Goal: Information Seeking & Learning: Check status

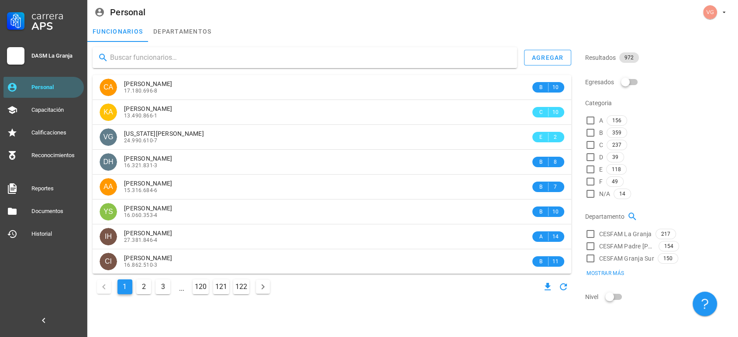
click at [168, 58] on input "text" at bounding box center [310, 58] width 400 height 14
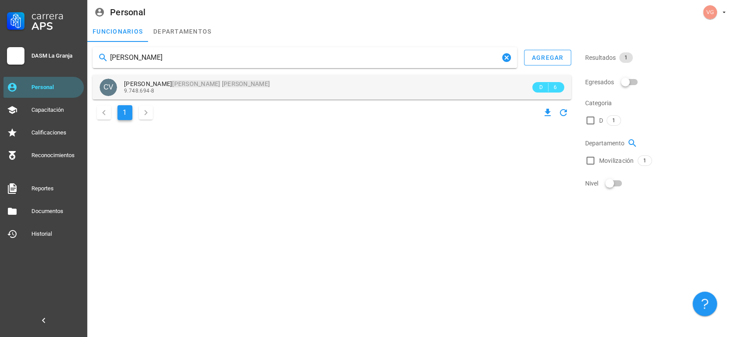
type input "[PERSON_NAME]"
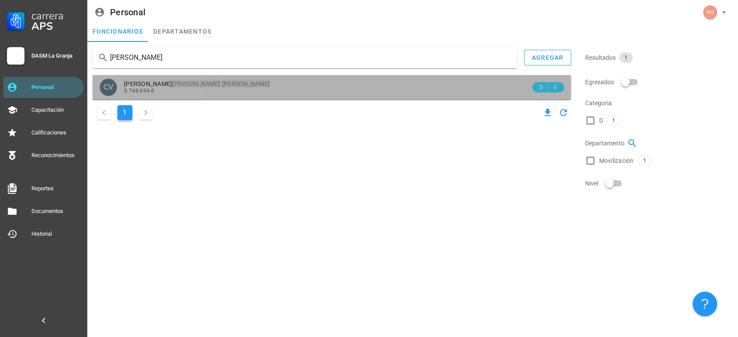
click at [172, 85] on mark "[PERSON_NAME]" at bounding box center [196, 83] width 48 height 7
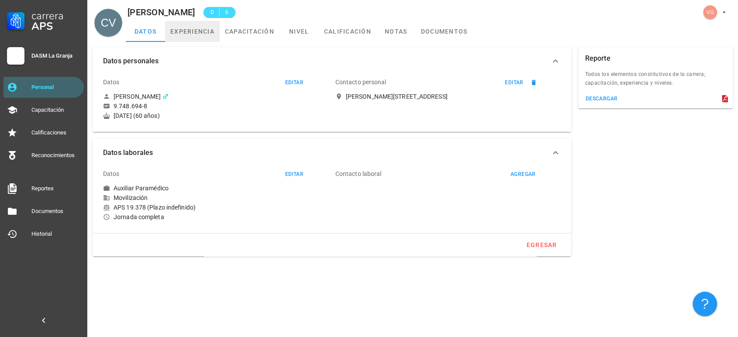
click at [189, 33] on link "experiencia" at bounding box center [192, 31] width 55 height 21
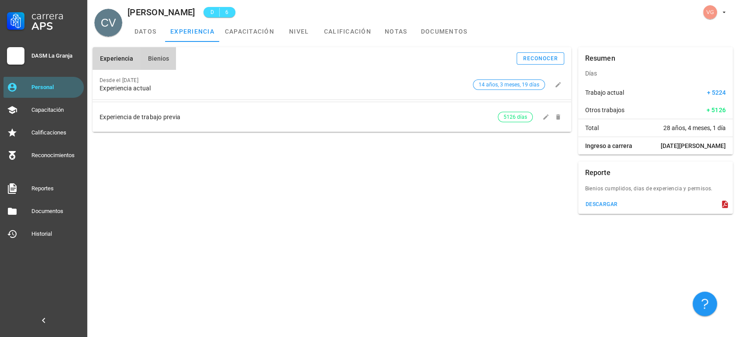
click at [158, 55] on span "Bienios" at bounding box center [158, 58] width 22 height 7
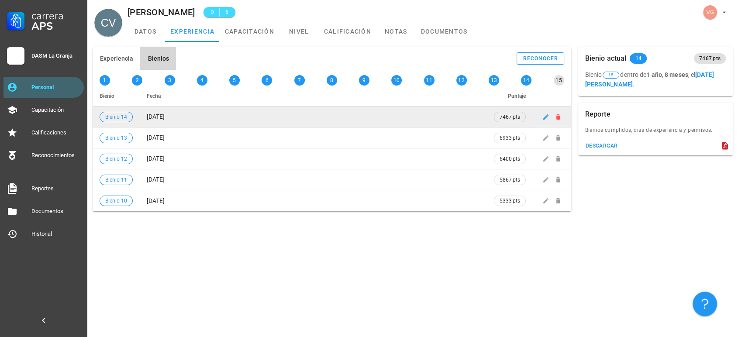
click at [160, 114] on span "[DATE]" at bounding box center [156, 116] width 18 height 7
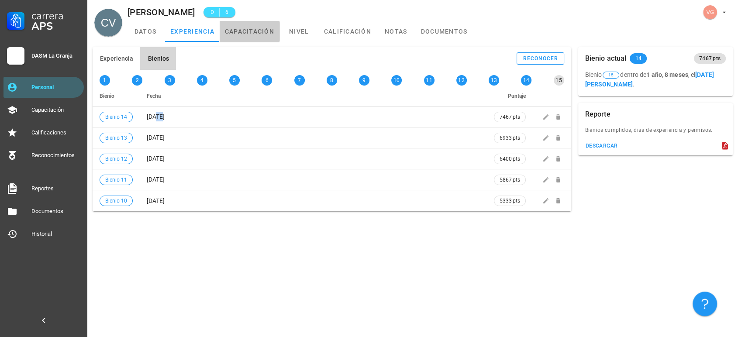
click at [254, 32] on link "capacitación" at bounding box center [250, 31] width 60 height 21
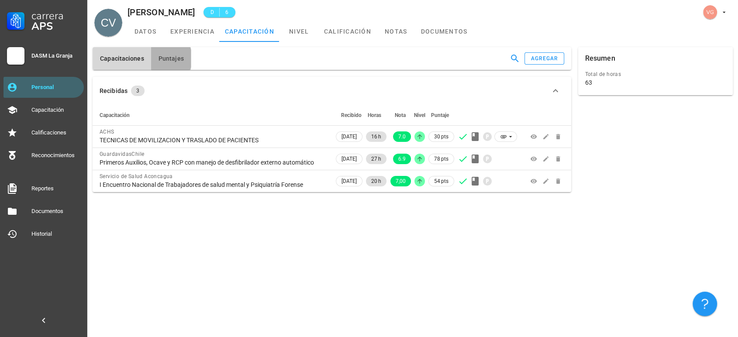
click at [171, 60] on span "Puntajes" at bounding box center [171, 58] width 26 height 7
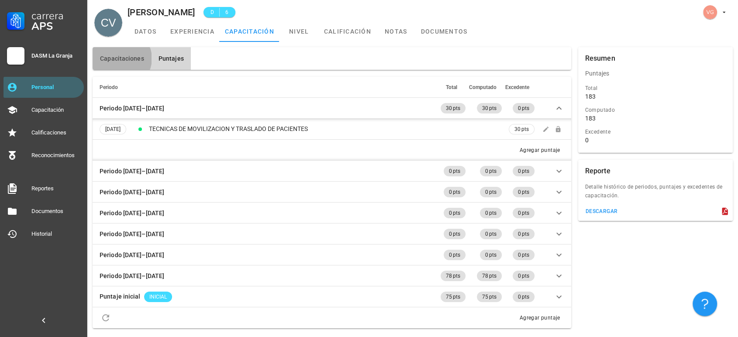
click at [124, 58] on span "Capacitaciones" at bounding box center [122, 58] width 45 height 7
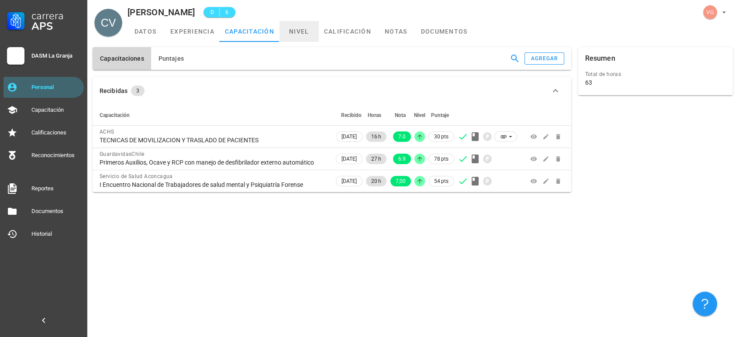
click at [300, 28] on link "nivel" at bounding box center [298, 31] width 39 height 21
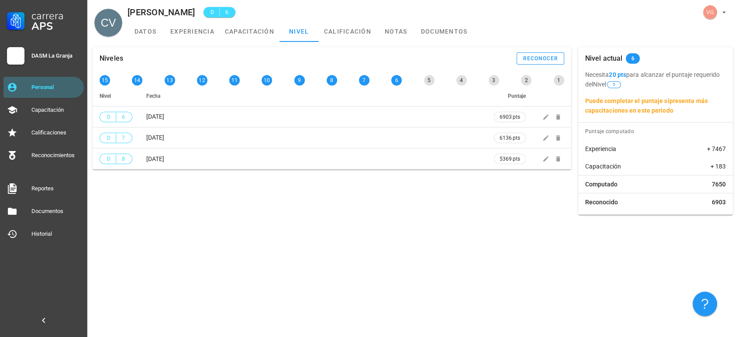
click at [662, 113] on b "Puede completar el puntaje si presenta más capacitaciones en este periodo" at bounding box center [646, 105] width 123 height 17
click at [322, 257] on div "Niveles reconocer 15 14 13 12 11 10 9 8 7 6 5 4 3 2 1 Nivel Fecha Puntaje D 6 […" at bounding box center [412, 189] width 650 height 295
click at [614, 74] on b "20 pts" at bounding box center [616, 74] width 17 height 7
click at [233, 38] on link "capacitación" at bounding box center [250, 31] width 60 height 21
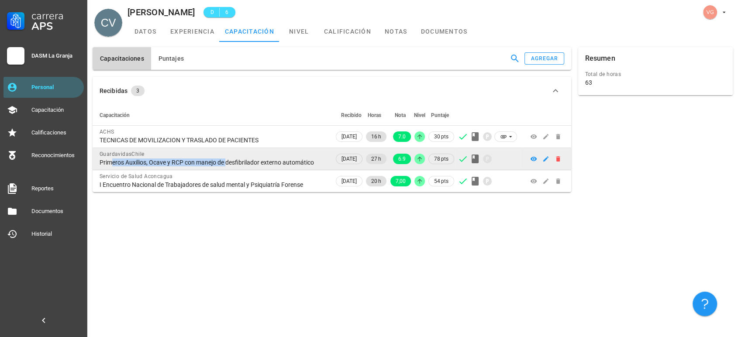
drag, startPoint x: 108, startPoint y: 163, endPoint x: 224, endPoint y: 162, distance: 116.1
click at [224, 162] on div "Primeros Auxilios, Ocave y RCP con manejo de desfibrilador externo automático" at bounding box center [213, 162] width 227 height 8
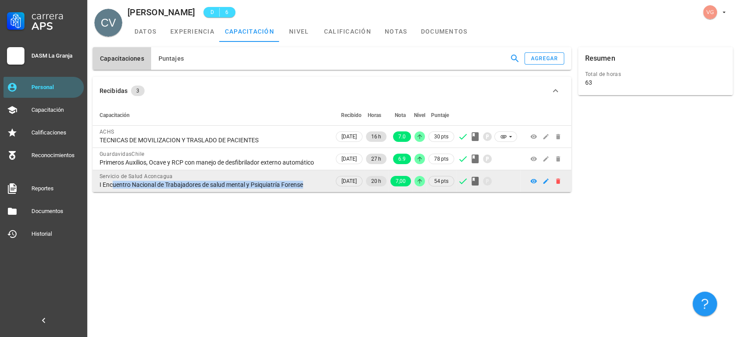
drag, startPoint x: 108, startPoint y: 191, endPoint x: 300, endPoint y: 196, distance: 191.6
click at [300, 189] on div "I Encuentro Nacional de Trabajadores de salud mental y Psiquiatría Forense" at bounding box center [213, 185] width 227 height 8
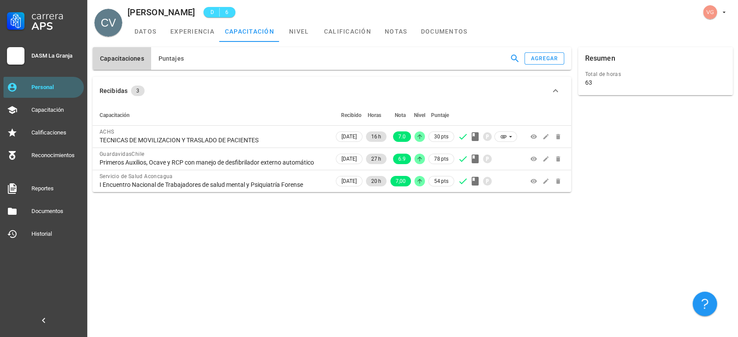
click at [276, 249] on div "Capacitaciones Puntajes agregar Recibidas 3 Capacitación Recibido Horas Nota Ni…" at bounding box center [412, 189] width 650 height 295
click at [210, 235] on div "Capacitaciones Puntajes agregar Recibidas 3 Capacitación Recibido Horas Nota Ni…" at bounding box center [412, 189] width 650 height 295
drag, startPoint x: 423, startPoint y: 299, endPoint x: 358, endPoint y: 271, distance: 70.4
click at [422, 299] on div "Capacitaciones Puntajes agregar Recibidas 3 Capacitación Recibido Horas Nota Ni…" at bounding box center [412, 189] width 650 height 295
click at [53, 93] on div "Personal" at bounding box center [55, 87] width 49 height 14
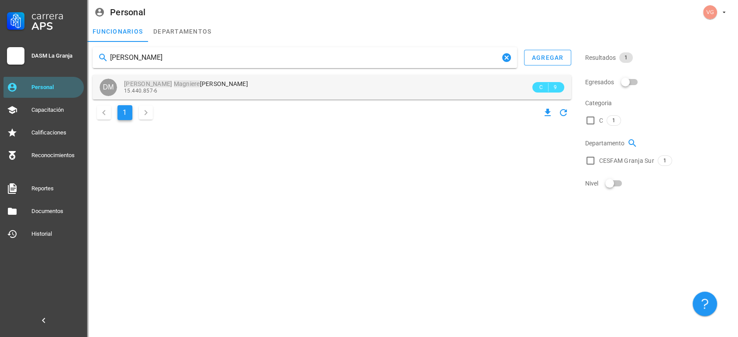
type input "[PERSON_NAME]"
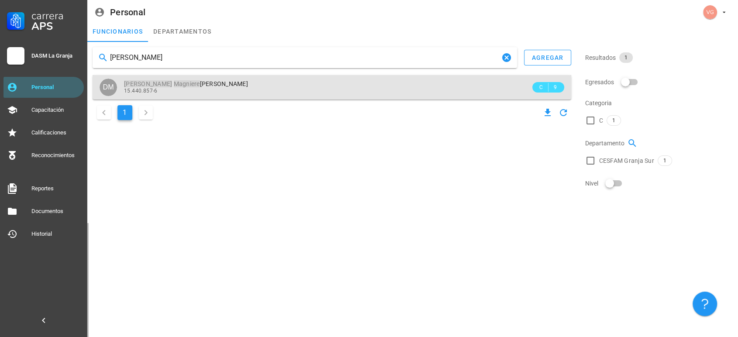
click at [218, 87] on div "[PERSON_NAME]" at bounding box center [327, 83] width 406 height 7
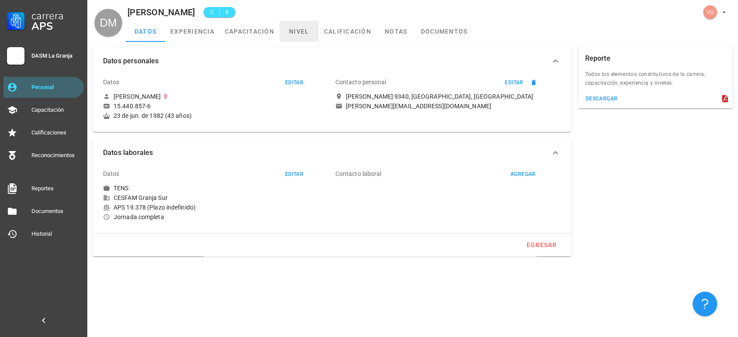
click at [295, 32] on link "nivel" at bounding box center [298, 31] width 39 height 21
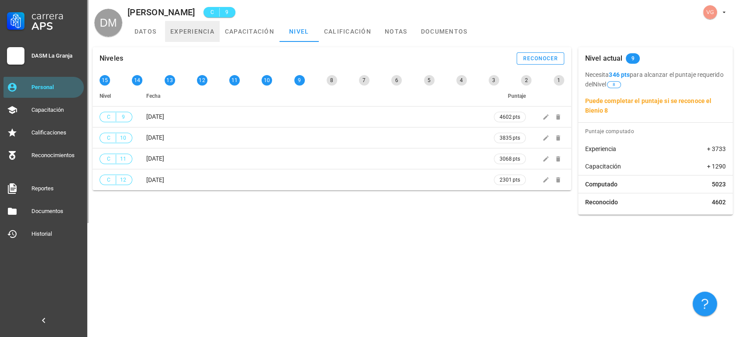
click at [191, 33] on link "experiencia" at bounding box center [192, 31] width 55 height 21
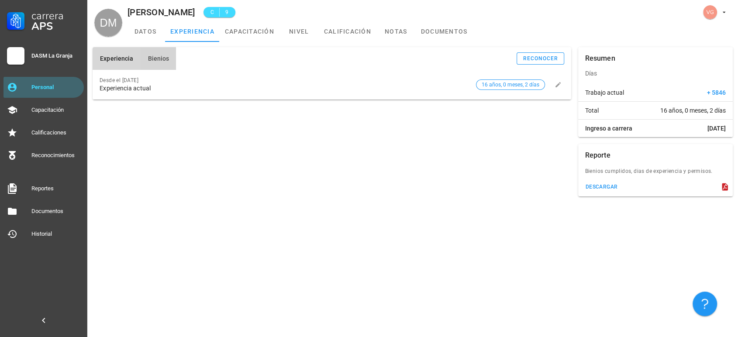
click at [163, 55] on span "Bienios" at bounding box center [158, 58] width 22 height 7
